Goal: Communication & Community: Answer question/provide support

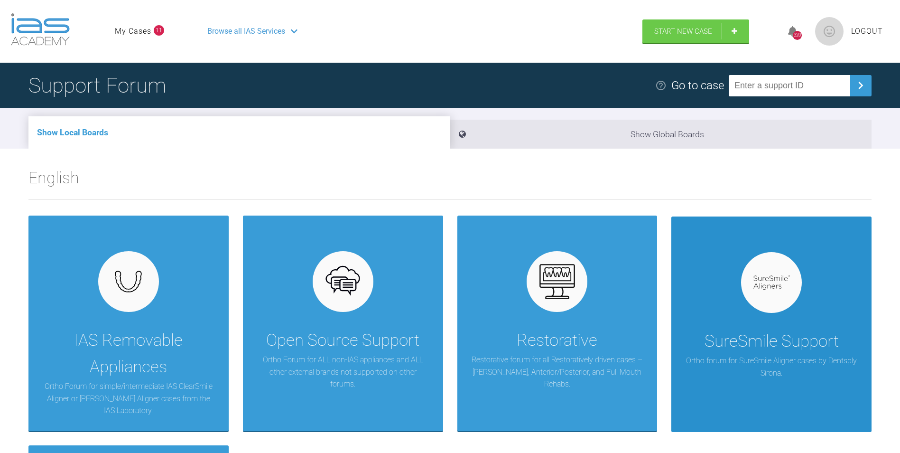
click at [797, 335] on div "SureSmile Support" at bounding box center [771, 341] width 134 height 27
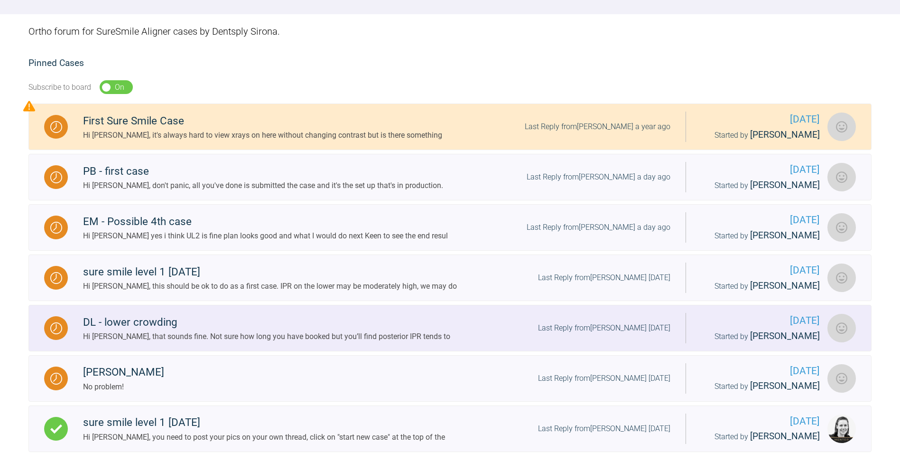
click at [231, 313] on link "DL - lower crowding Hi [PERSON_NAME], that sounds fine. Not sure how long you h…" at bounding box center [449, 328] width 843 height 46
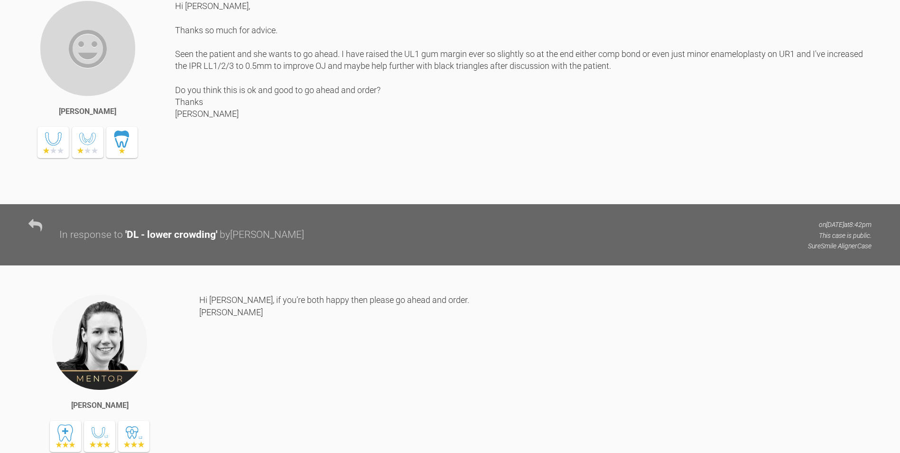
scroll to position [5887, 0]
